Goal: Information Seeking & Learning: Find specific fact

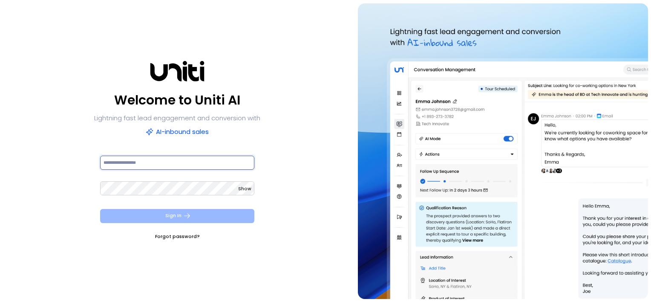
type input "**********"
click at [179, 211] on button "Sign In" at bounding box center [177, 216] width 155 height 14
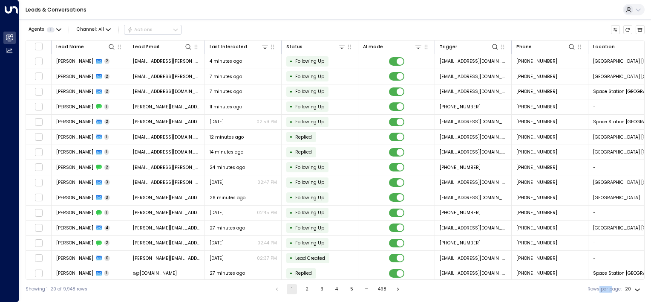
drag, startPoint x: 599, startPoint y: 280, endPoint x: 612, endPoint y: 280, distance: 12.4
click at [612, 280] on div "Showing 1-20 of 9,948 rows 1 2 3 4 5 … 498 Rows per page: 20 **" at bounding box center [335, 289] width 619 height 19
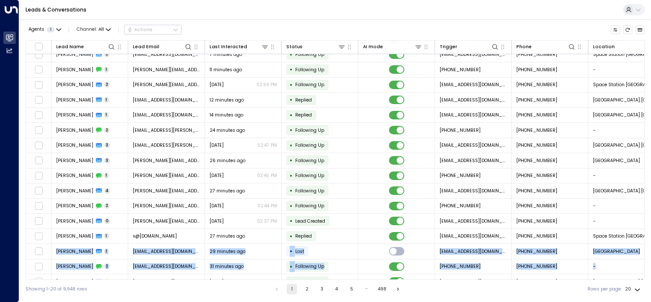
drag, startPoint x: 612, startPoint y: 280, endPoint x: 616, endPoint y: 278, distance: 4.6
click at [616, 278] on div "Lead Name Lead Email Last Interacted Status AI mode Trigger Phone Location Will…" at bounding box center [335, 159] width 619 height 239
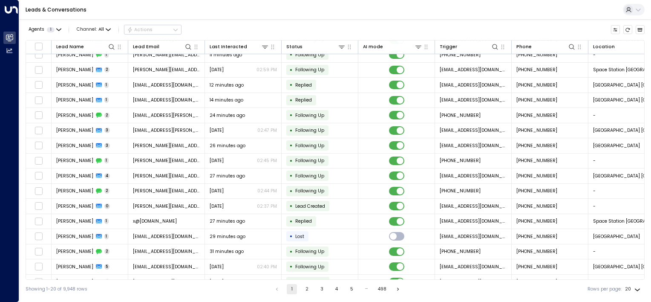
drag, startPoint x: 616, startPoint y: 278, endPoint x: 603, endPoint y: 285, distance: 14.9
click at [603, 285] on div "Rows per page: 20 **" at bounding box center [615, 289] width 55 height 14
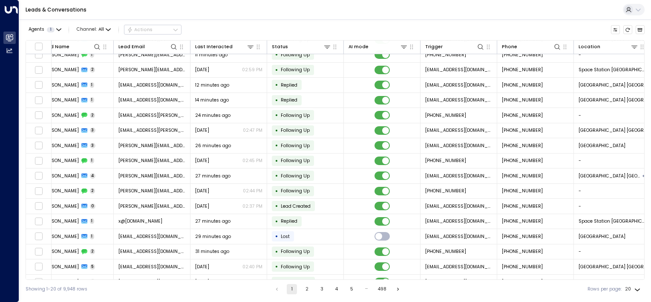
scroll to position [52, 25]
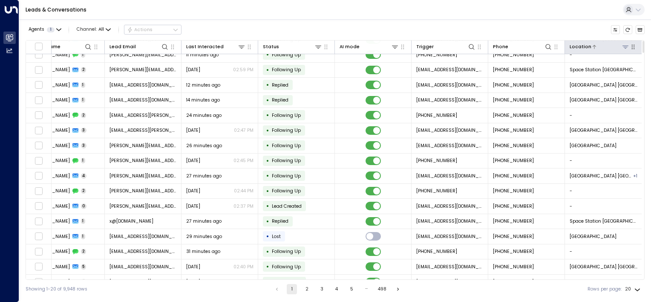
click at [624, 49] on icon at bounding box center [625, 46] width 7 height 7
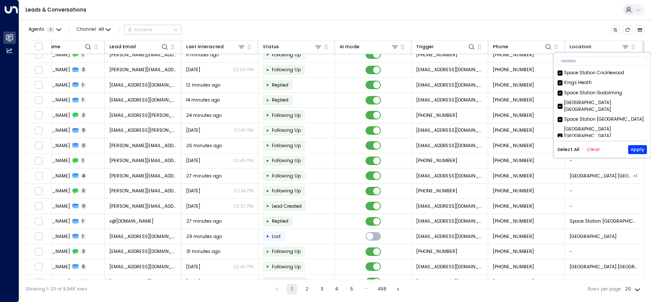
click at [593, 148] on button "Clear" at bounding box center [593, 149] width 13 height 5
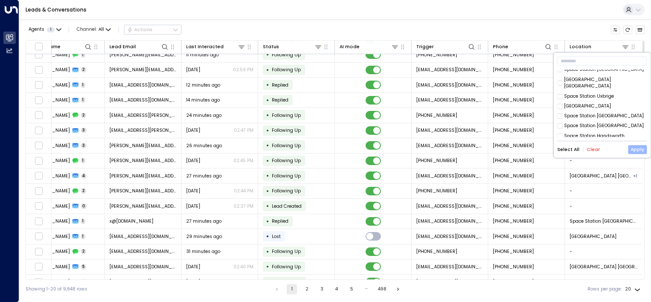
click at [641, 152] on button "Apply" at bounding box center [637, 149] width 19 height 9
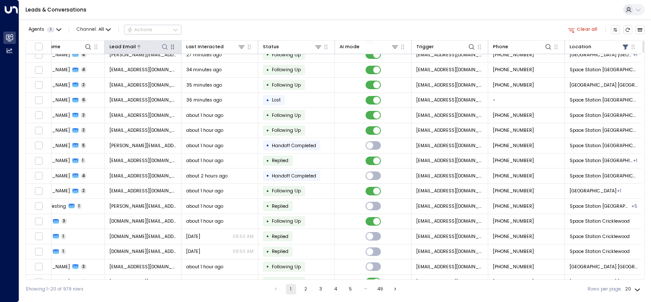
click at [162, 46] on icon at bounding box center [165, 46] width 7 height 7
type input "****"
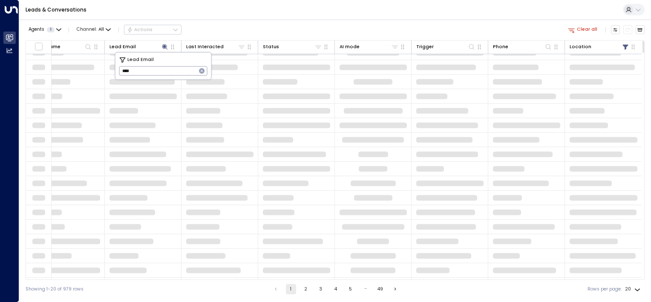
scroll to position [0, 23]
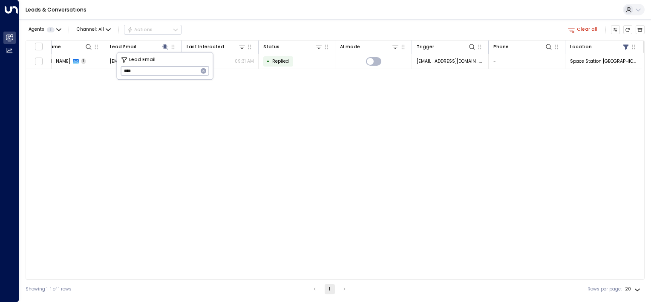
click at [245, 20] on div "Agents 1 Channel: All Actions Clear all Lead Name Lead Email Last Interacted St…" at bounding box center [335, 158] width 619 height 279
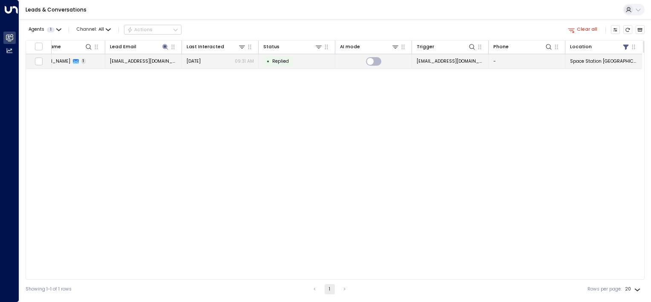
click at [121, 62] on span "jhofs@bbc.com" at bounding box center [143, 61] width 67 height 6
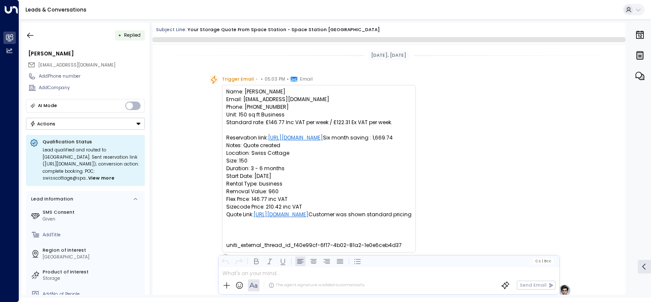
scroll to position [329, 0]
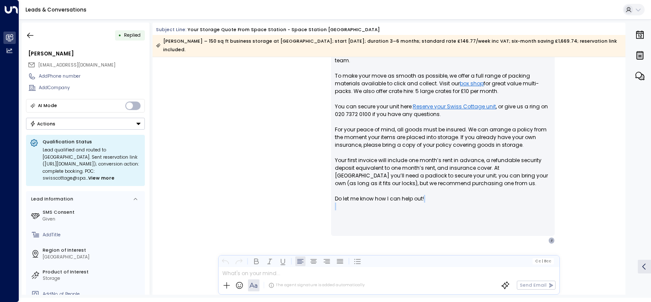
drag, startPoint x: 623, startPoint y: 208, endPoint x: 621, endPoint y: 196, distance: 13.0
click at [621, 196] on div "Olivia Parker • 05:10 PM • Email Hi Jane, Here’s a summary of your quote: • 150…" at bounding box center [389, 138] width 473 height 340
click at [619, 198] on div "Olivia Parker • 05:10 PM • Email Hi Jane, Here’s a summary of your quote: • 150…" at bounding box center [389, 138] width 473 height 340
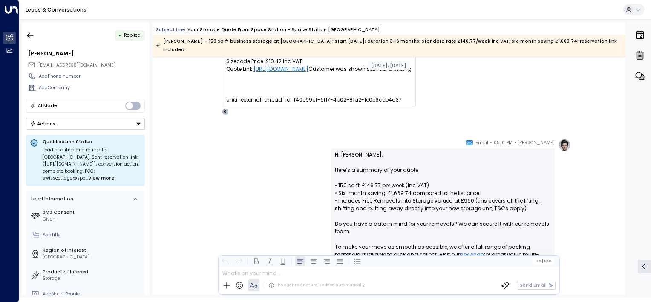
scroll to position [333, 0]
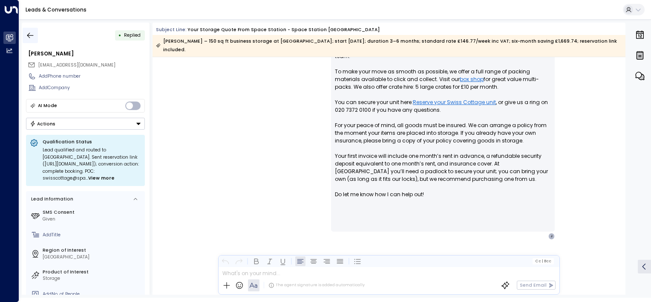
click at [30, 35] on icon "button" at bounding box center [30, 35] width 6 height 6
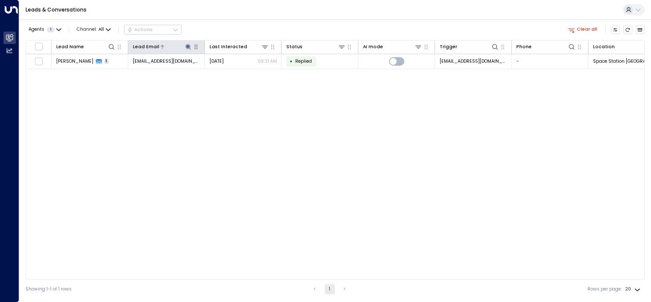
click at [188, 48] on icon at bounding box center [188, 46] width 7 height 7
click at [225, 71] on icon "button" at bounding box center [227, 71] width 6 height 6
click at [200, 73] on input "text" at bounding box center [188, 71] width 88 height 14
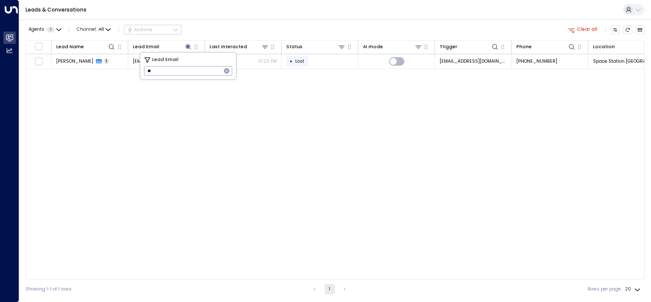
type input "*"
type input "*****"
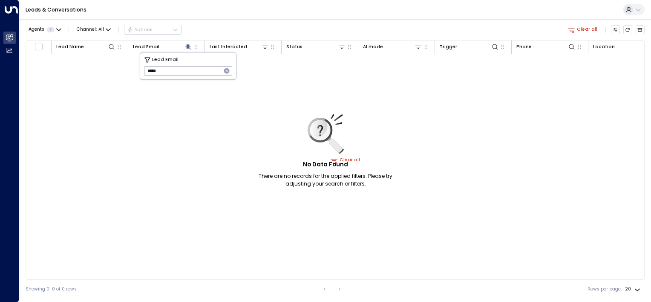
click at [299, 90] on div "No Data Found There are no records for the applied filters. Please try adjustin…" at bounding box center [345, 160] width 639 height 212
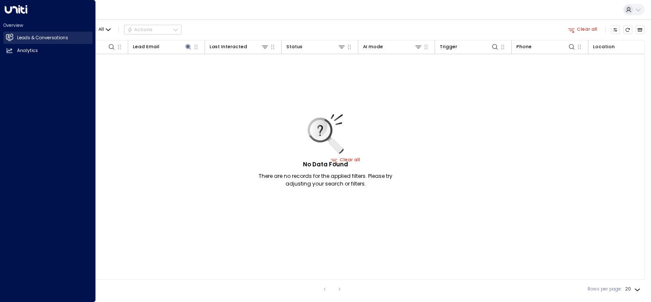
click at [37, 40] on h2 "Leads & Conversations" at bounding box center [42, 38] width 51 height 7
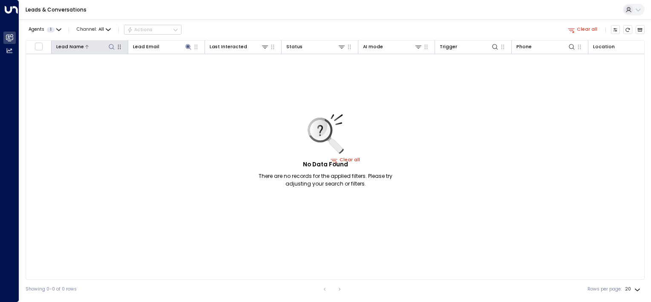
click at [112, 45] on icon at bounding box center [111, 46] width 7 height 7
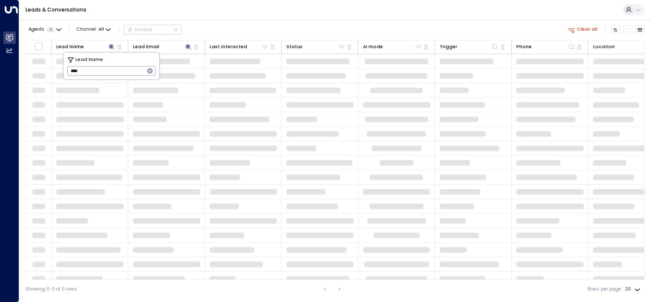
type input "****"
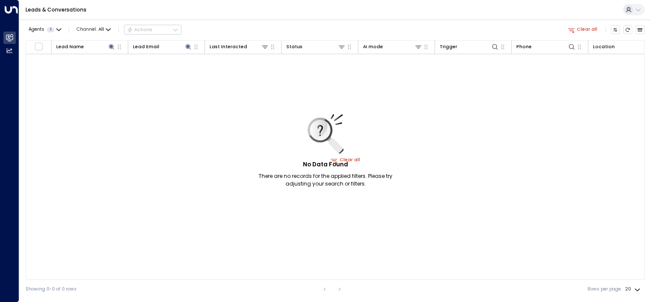
click at [482, 104] on div "No Data Found There are no records for the applied filters. Please try adjustin…" at bounding box center [345, 160] width 639 height 212
click at [109, 46] on icon at bounding box center [112, 47] width 6 height 6
click at [110, 44] on icon at bounding box center [112, 47] width 6 height 6
type input "****"
click at [239, 23] on div "Agents 1 Channel: All Actions Clear all" at bounding box center [335, 30] width 619 height 14
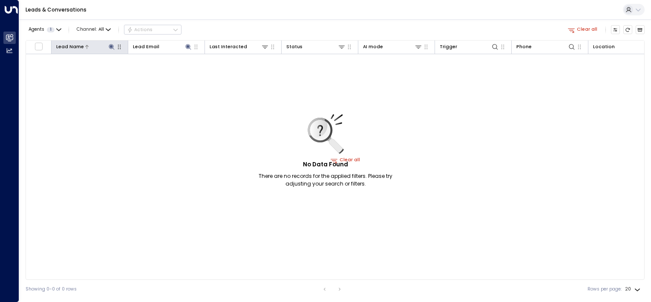
click at [109, 45] on icon at bounding box center [112, 47] width 6 height 6
click at [110, 48] on icon at bounding box center [112, 47] width 6 height 6
type input "*"
type input "****"
click at [281, 20] on div "Agents 1 Channel: All Actions Clear all Lead Name Lead Email Last Interacted St…" at bounding box center [335, 158] width 619 height 279
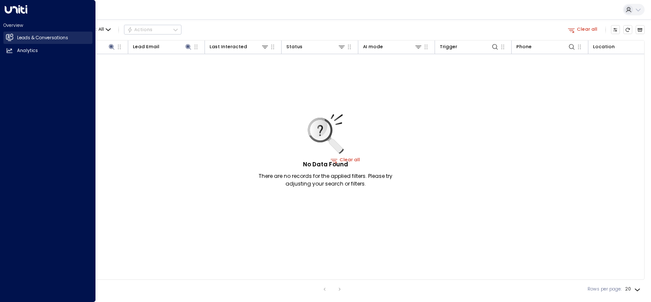
click at [61, 35] on h2 "Leads & Conversations" at bounding box center [42, 38] width 51 height 7
click at [60, 37] on h2 "Leads & Conversations" at bounding box center [42, 38] width 51 height 7
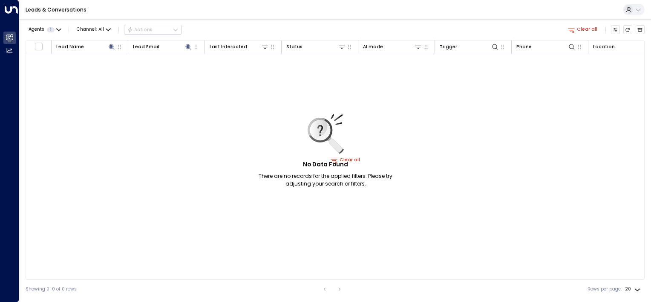
drag, startPoint x: 462, startPoint y: 277, endPoint x: 389, endPoint y: 277, distance: 72.9
click at [389, 277] on div "Lead Name Lead Email Last Interacted Status AI mode Trigger Phone Location No D…" at bounding box center [335, 159] width 619 height 239
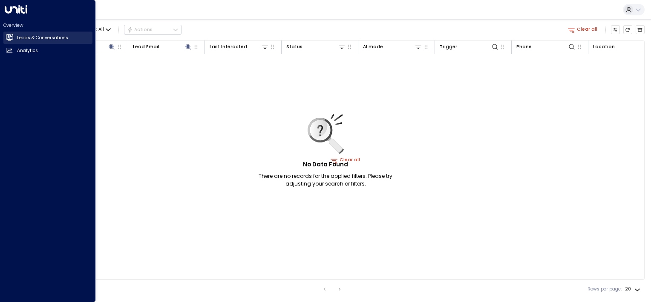
click at [13, 38] on link "Leads & Conversations Leads & Conversations" at bounding box center [47, 38] width 89 height 12
click at [38, 38] on h2 "Leads & Conversations" at bounding box center [42, 38] width 51 height 7
click at [29, 37] on h2 "Leads & Conversations" at bounding box center [42, 38] width 51 height 7
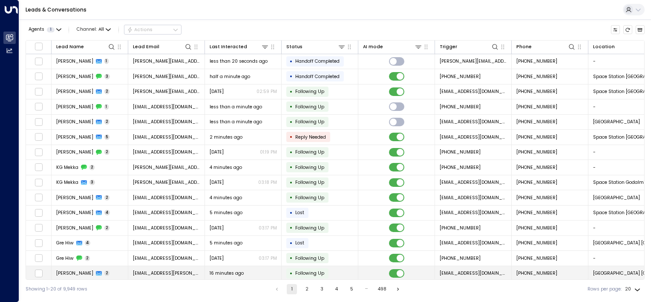
click at [547, 276] on td "[PHONE_NUMBER]" at bounding box center [550, 273] width 77 height 15
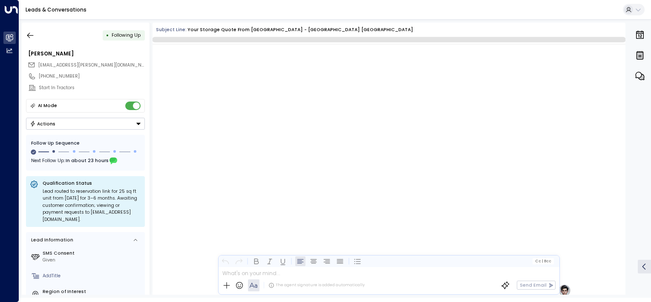
scroll to position [482, 0]
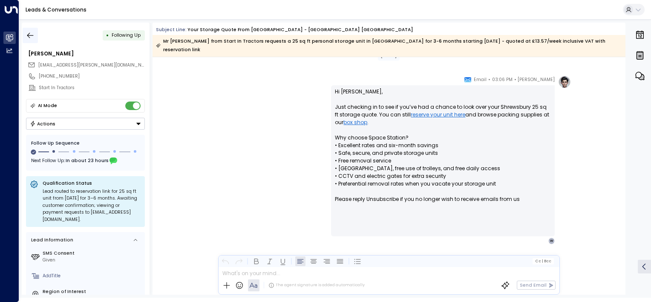
click at [30, 32] on icon "button" at bounding box center [30, 35] width 9 height 9
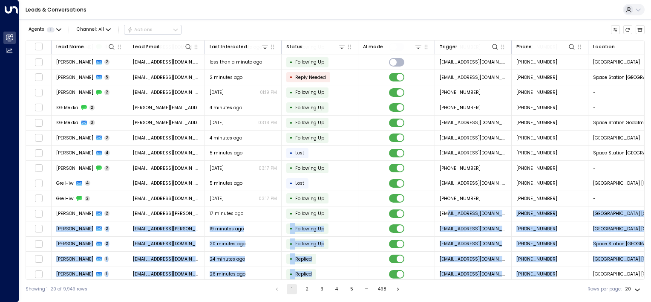
scroll to position [77, 0]
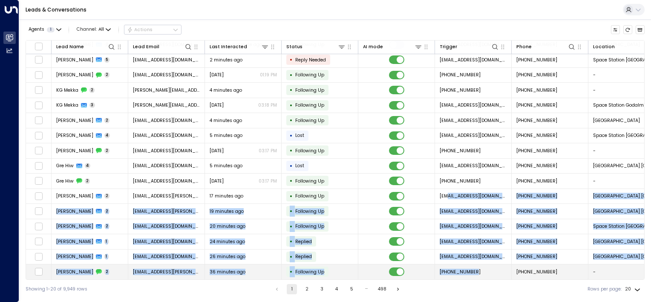
drag, startPoint x: 445, startPoint y: 279, endPoint x: 506, endPoint y: 267, distance: 62.4
click at [506, 267] on div "Lead Name Lead Email Last Interacted Status AI mode Trigger Phone Location [PER…" at bounding box center [335, 159] width 619 height 239
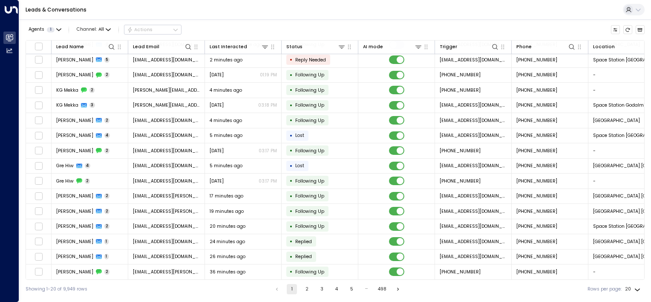
drag, startPoint x: 506, startPoint y: 267, endPoint x: 499, endPoint y: 288, distance: 22.1
click at [499, 288] on div "Showing 1-20 of 9,949 rows 1 2 3 4 5 … 498 Rows per page: 20 **" at bounding box center [335, 289] width 619 height 19
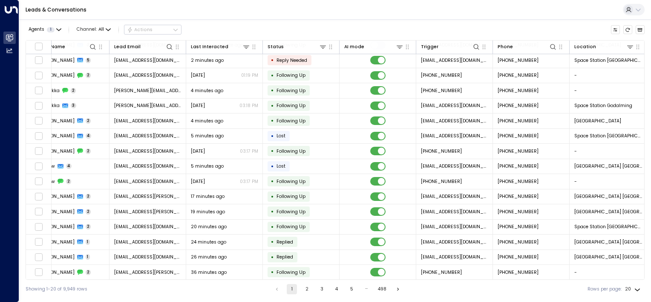
scroll to position [77, 25]
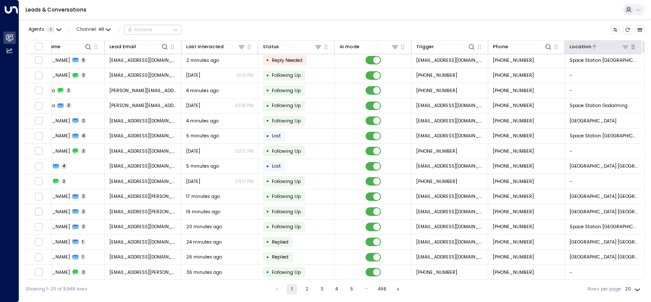
click at [623, 45] on icon at bounding box center [625, 46] width 7 height 7
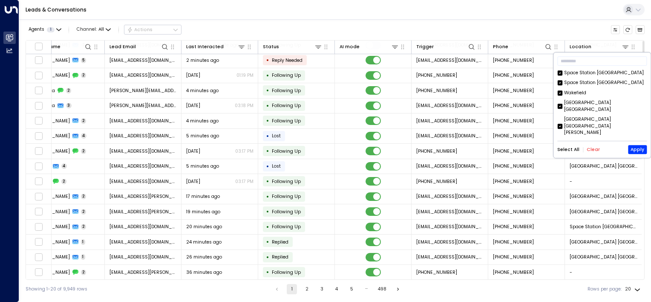
click at [591, 152] on button "Clear" at bounding box center [593, 149] width 13 height 5
click at [646, 78] on div "​ [GEOGRAPHIC_DATA] [GEOGRAPHIC_DATA] [GEOGRAPHIC_DATA] [GEOGRAPHIC_DATA] [GEOG…" at bounding box center [602, 104] width 97 height 105
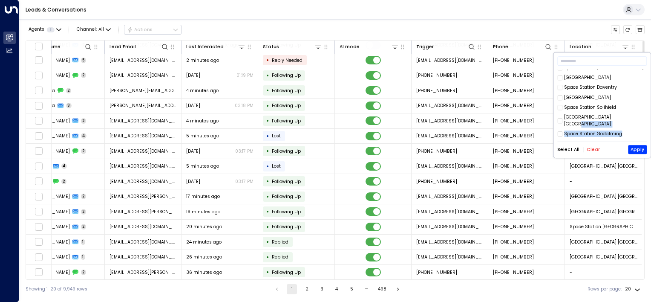
drag, startPoint x: 648, startPoint y: 97, endPoint x: 648, endPoint y: 105, distance: 8.1
click at [648, 105] on div "​ [GEOGRAPHIC_DATA] [GEOGRAPHIC_DATA] [GEOGRAPHIC_DATA] [GEOGRAPHIC_DATA] [GEOG…" at bounding box center [602, 104] width 97 height 105
click at [648, 102] on div "​ [GEOGRAPHIC_DATA] [GEOGRAPHIC_DATA] [GEOGRAPHIC_DATA] [GEOGRAPHIC_DATA] [GEOG…" at bounding box center [602, 104] width 97 height 105
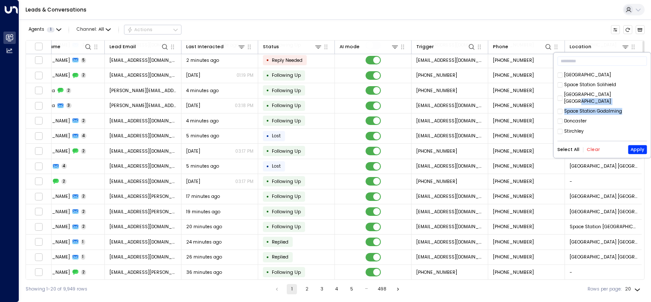
scroll to position [117, 0]
click at [633, 149] on button "Apply" at bounding box center [637, 149] width 19 height 9
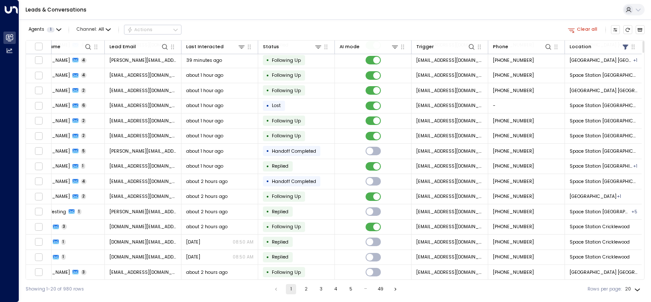
scroll to position [77, 25]
click at [89, 46] on icon at bounding box center [88, 46] width 7 height 7
type input "****"
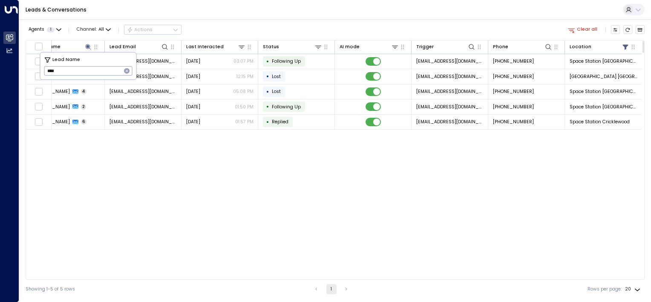
scroll to position [0, 23]
click at [271, 22] on div "Agents 1 Channel: All Actions Clear all Lead Name Lead Email Last Interacted St…" at bounding box center [335, 158] width 619 height 279
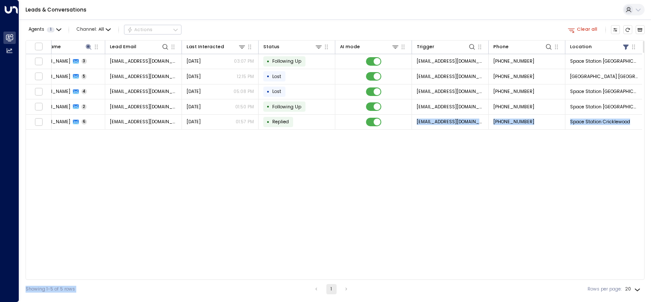
drag, startPoint x: 413, startPoint y: 277, endPoint x: 338, endPoint y: 287, distance: 75.3
click at [338, 287] on div "Agents 1 Channel: All Actions Clear all Lead Name Lead Email Last Interacted St…" at bounding box center [335, 158] width 619 height 279
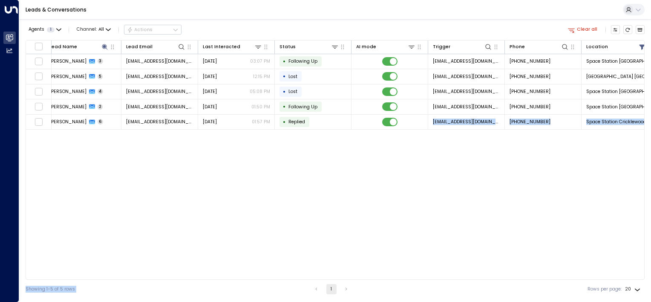
scroll to position [0, 0]
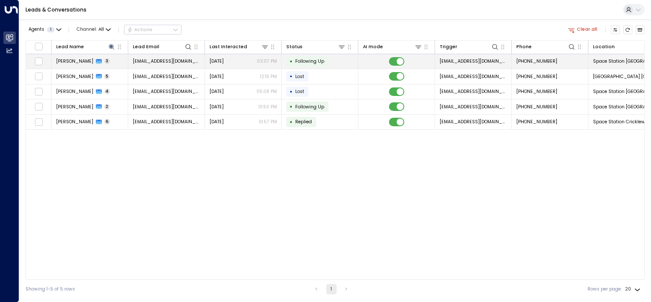
click at [68, 62] on span "[PERSON_NAME]" at bounding box center [74, 61] width 37 height 6
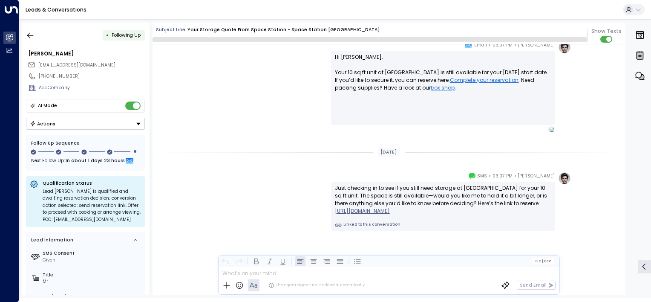
scroll to position [883, 0]
